Goal: Go to known website: Access a specific website the user already knows

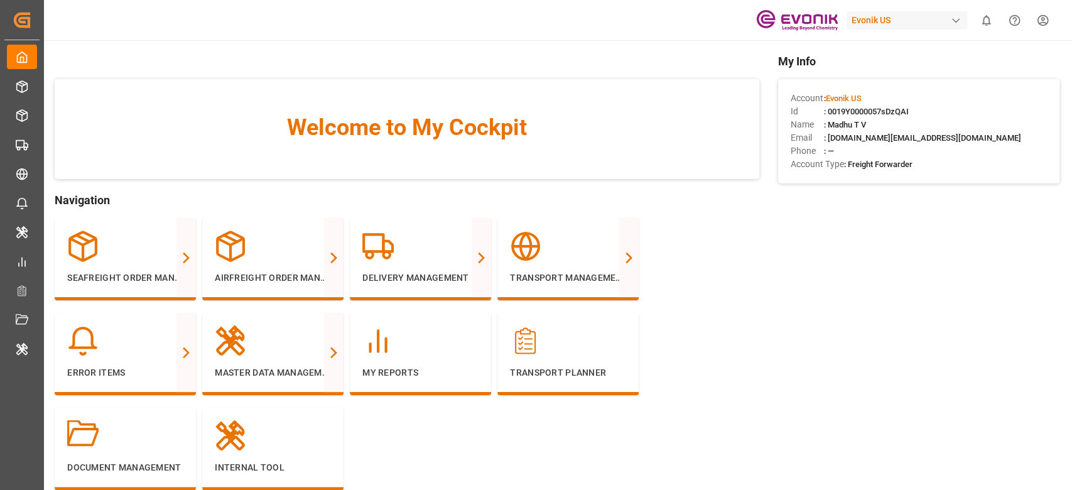
click at [914, 13] on div "Evonik US" at bounding box center [906, 20] width 121 height 18
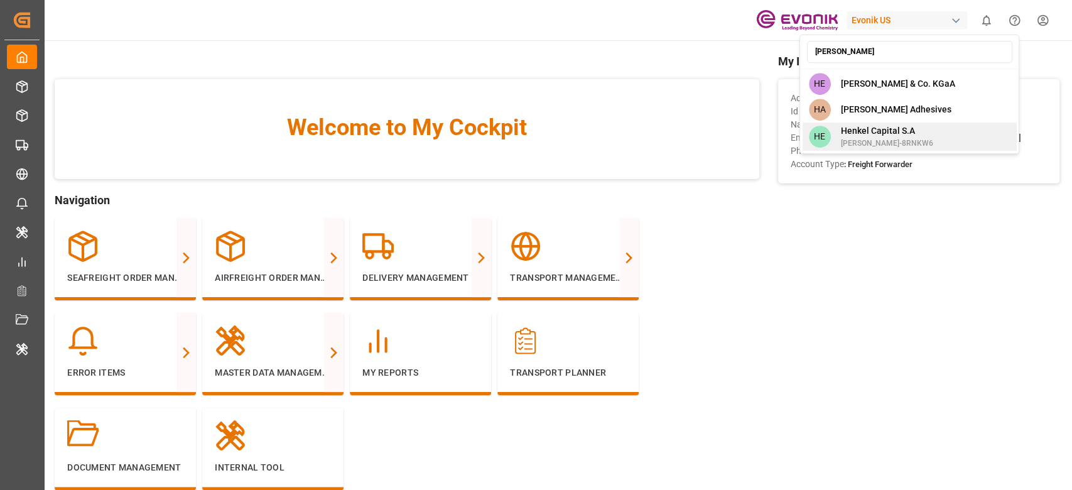
type input "[PERSON_NAME]"
click at [981, 127] on div "HE [PERSON_NAME] Capital [PERSON_NAME]-8RNKW6" at bounding box center [909, 136] width 214 height 28
